Goal: Find specific page/section: Find specific page/section

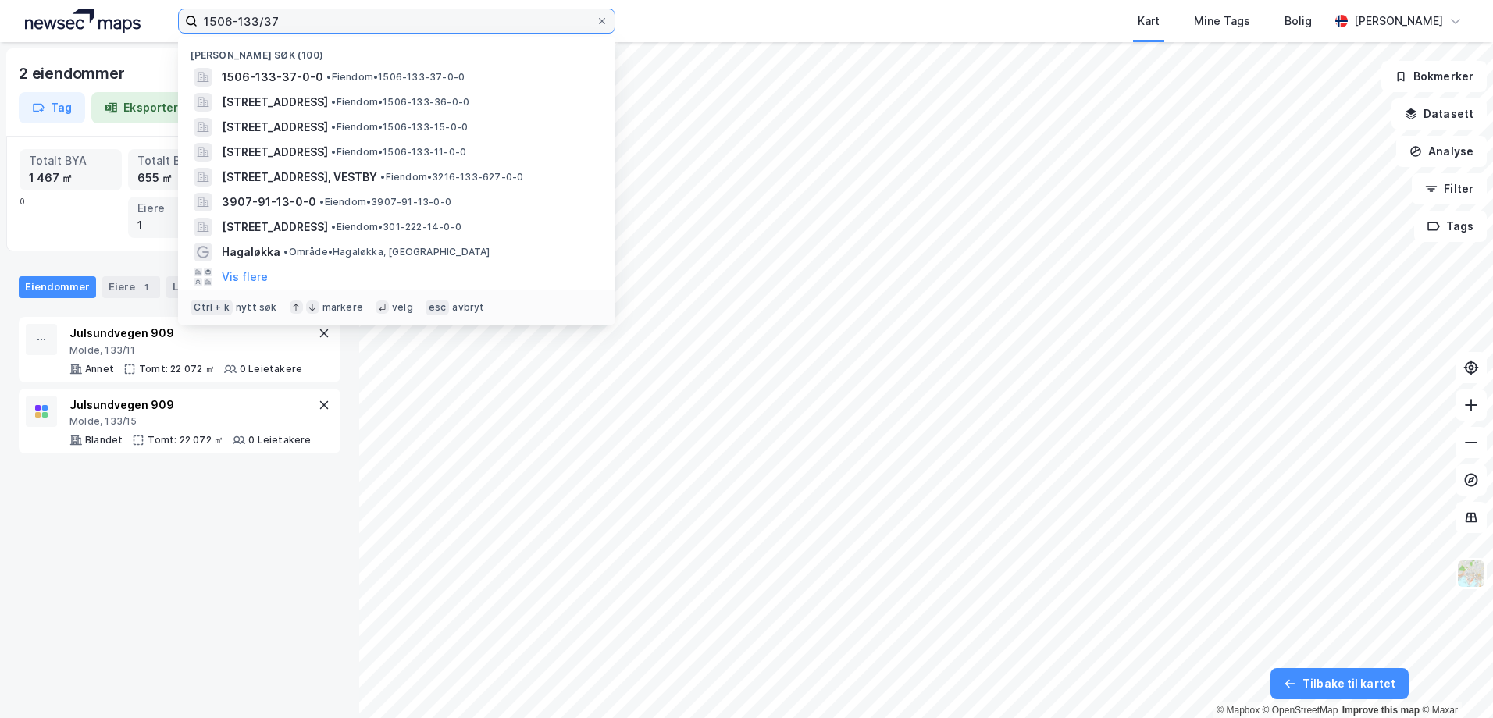
drag, startPoint x: 278, startPoint y: 20, endPoint x: 196, endPoint y: 26, distance: 82.2
click at [198, 25] on input "1506-133/37" at bounding box center [397, 20] width 398 height 23
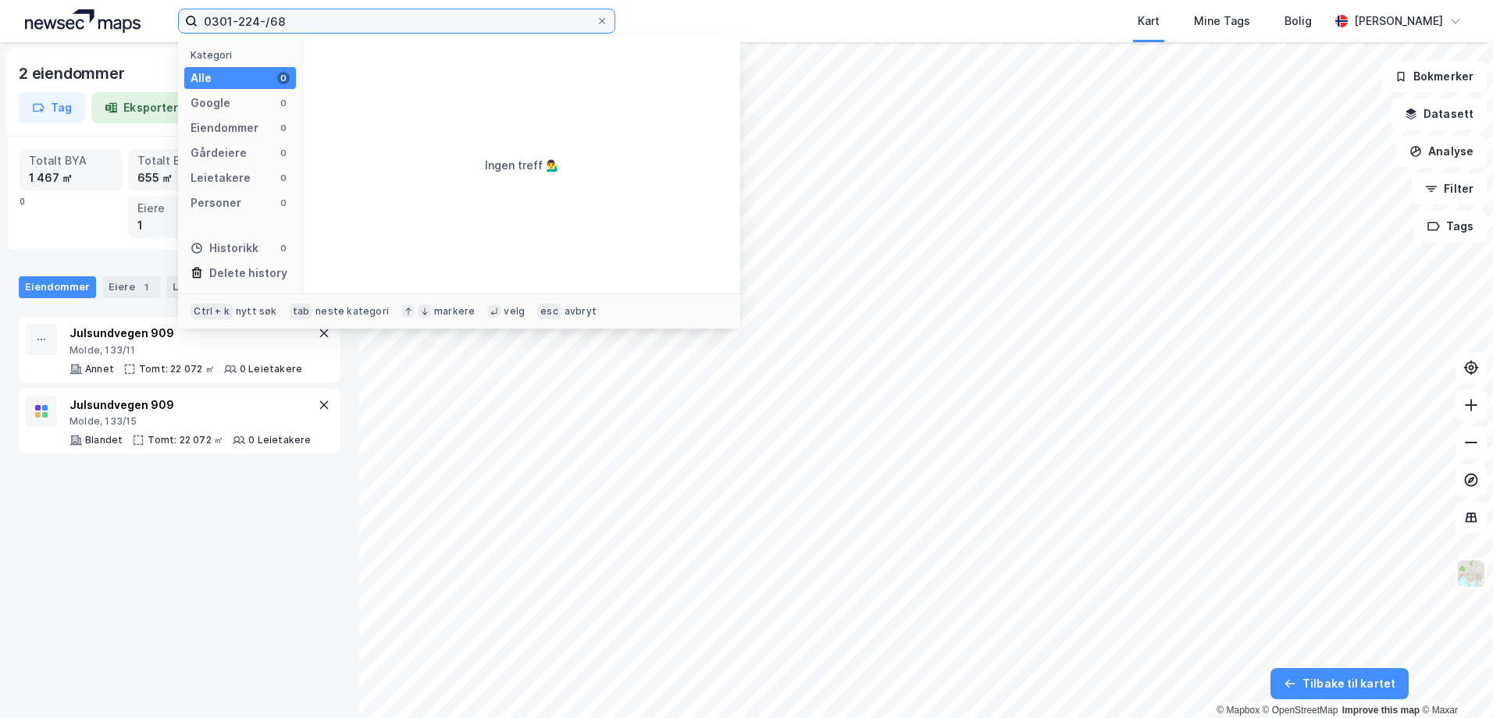
click at [262, 18] on input "0301-224-/68" at bounding box center [397, 20] width 398 height 23
type input "0301-224/68"
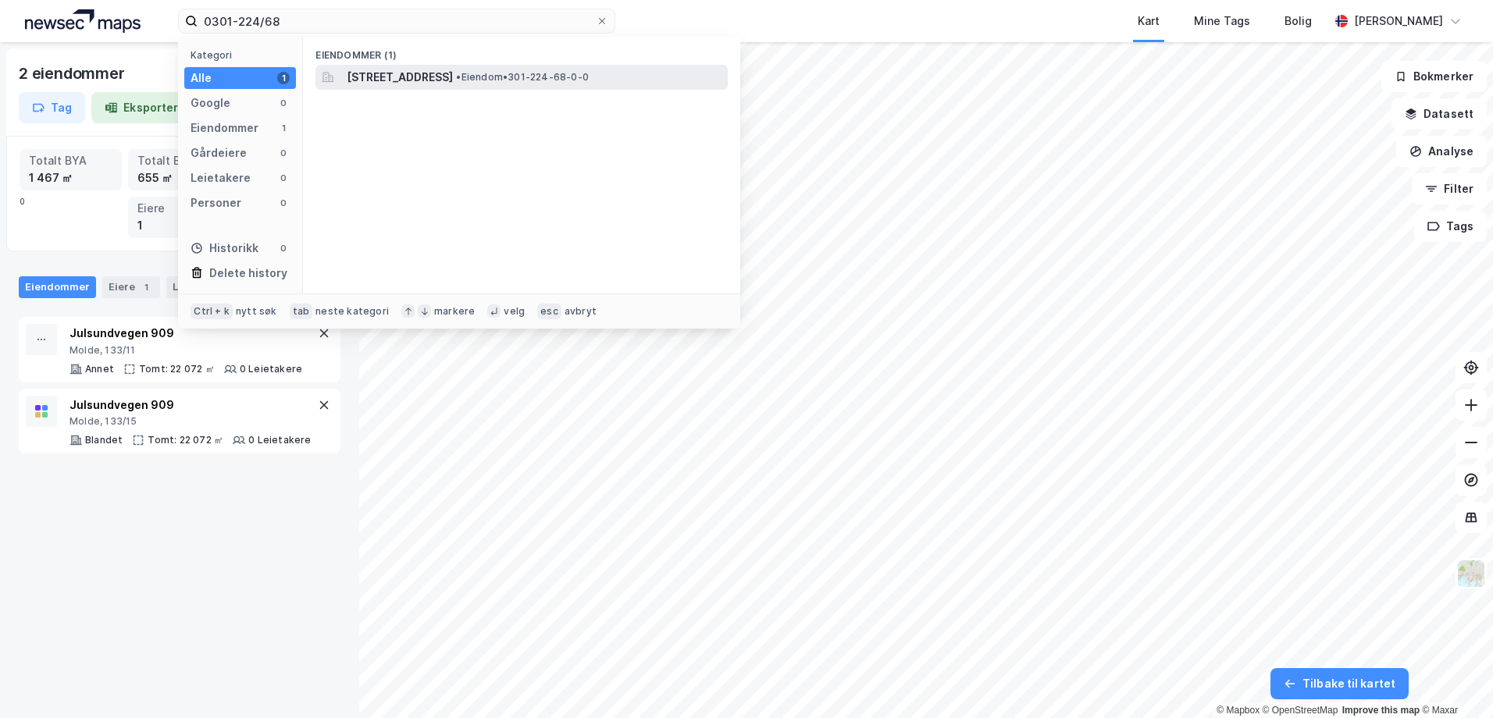
click at [420, 81] on span "[STREET_ADDRESS]" at bounding box center [400, 77] width 106 height 19
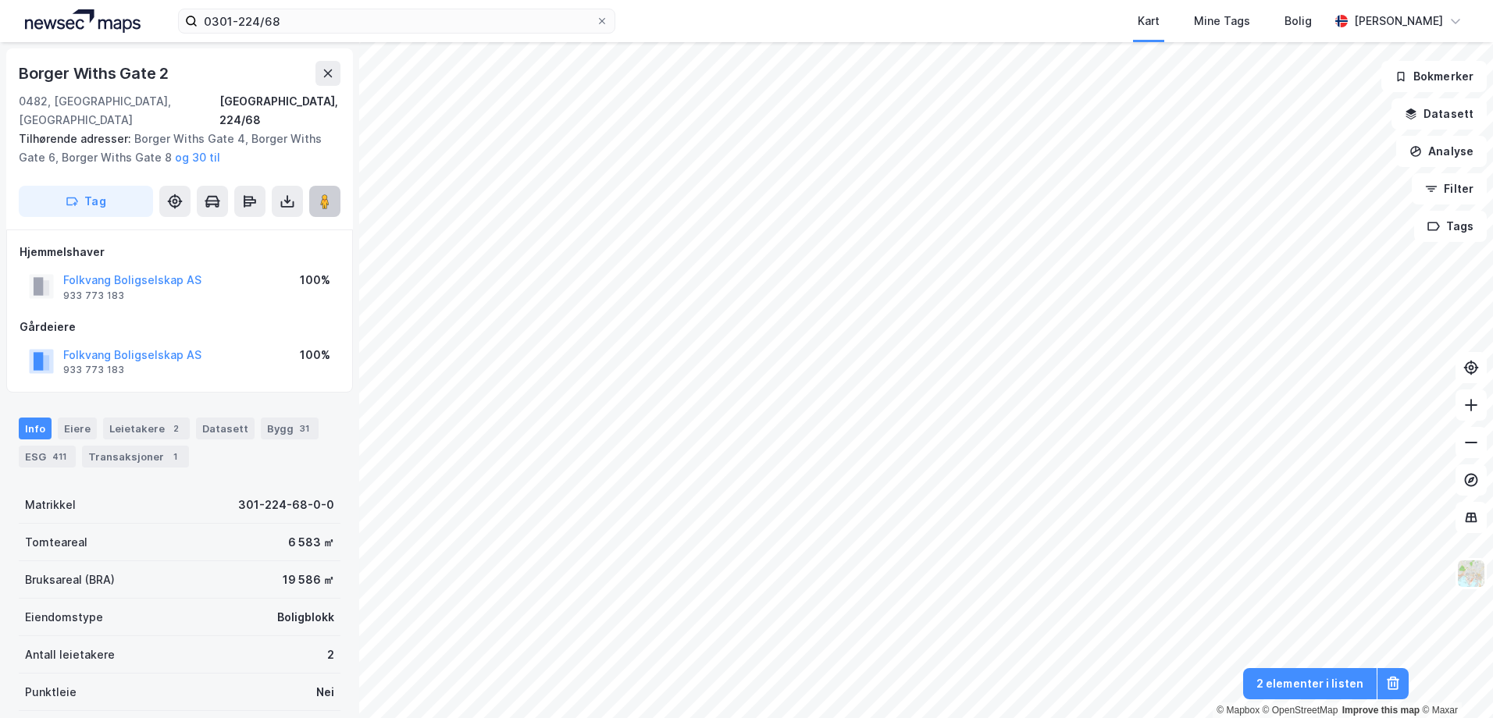
click at [318, 194] on icon at bounding box center [325, 202] width 16 height 16
